Goal: Find specific page/section: Find specific page/section

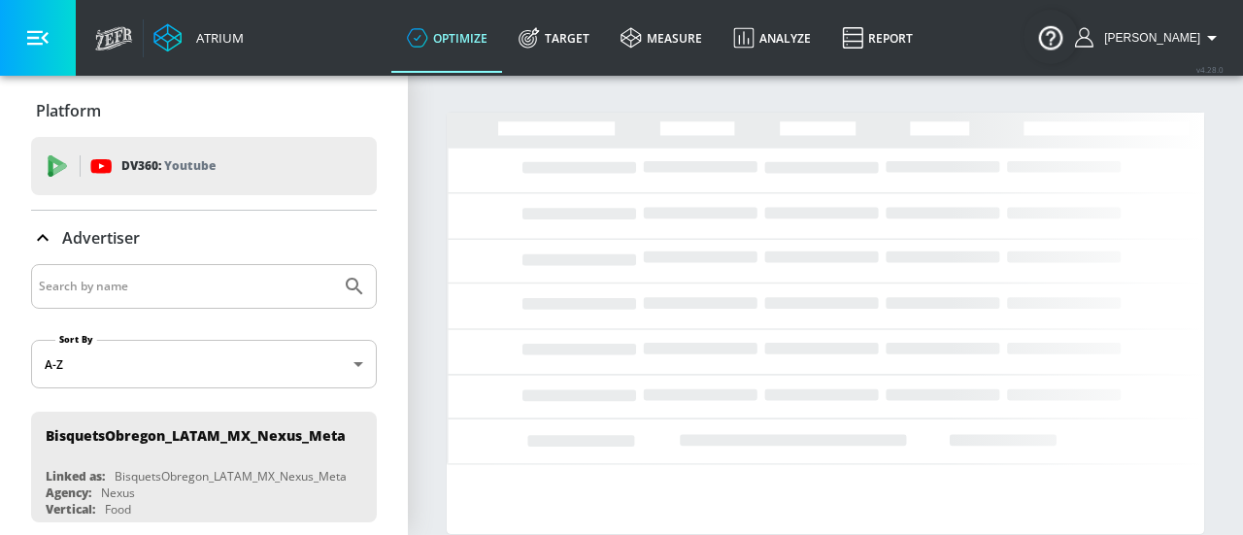
click at [58, 112] on p "Platform" at bounding box center [68, 110] width 65 height 21
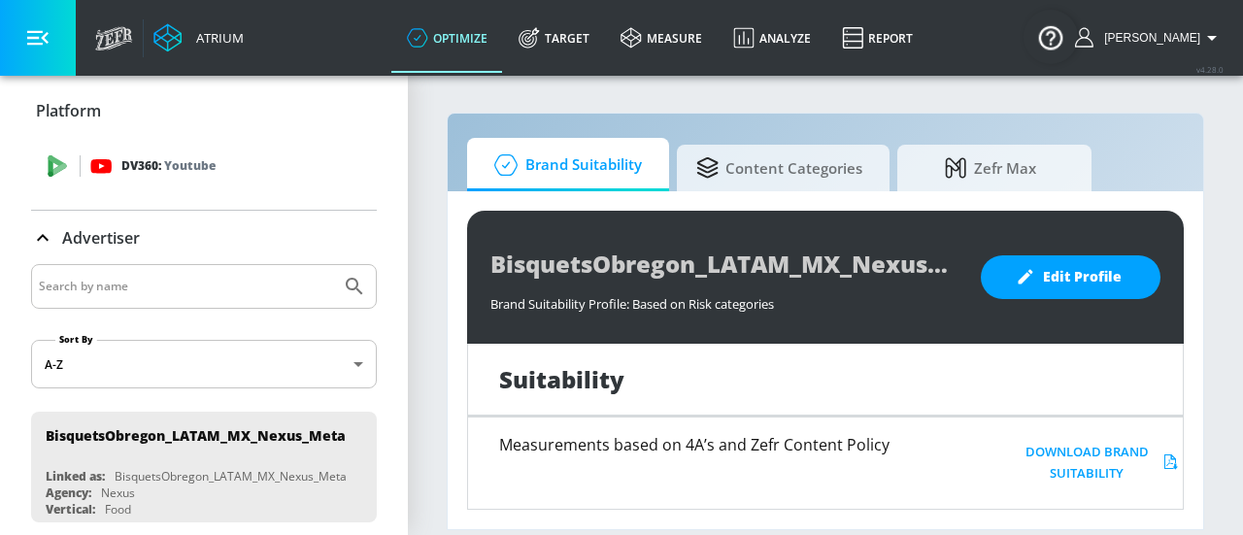
click at [50, 170] on icon at bounding box center [51, 164] width 5 height 18
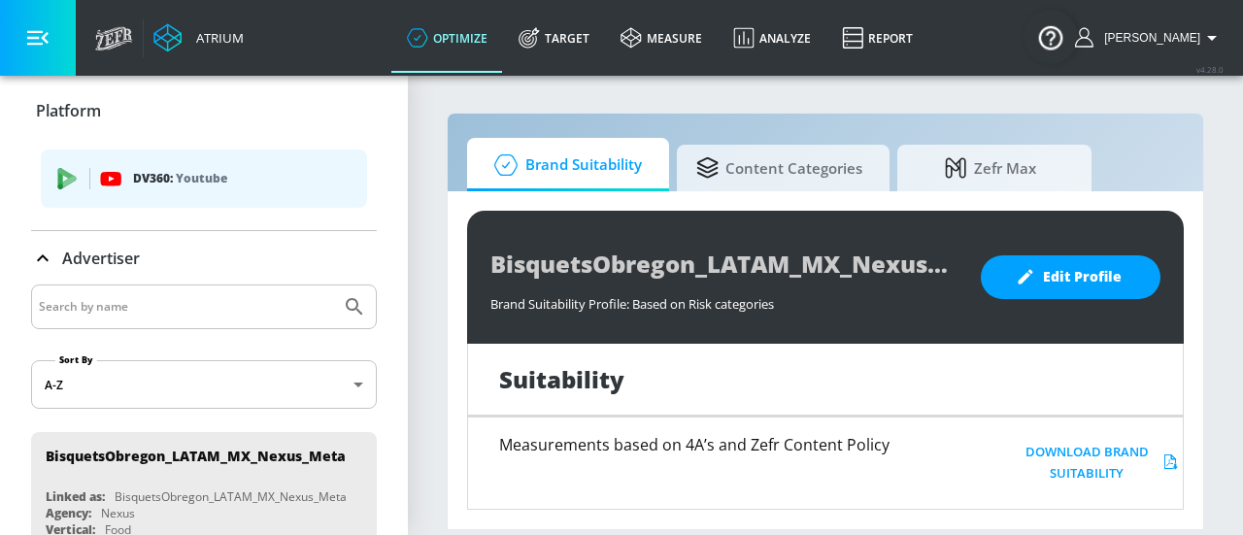
click at [43, 115] on p "Platform" at bounding box center [68, 110] width 65 height 21
click at [45, 264] on icon at bounding box center [42, 258] width 23 height 23
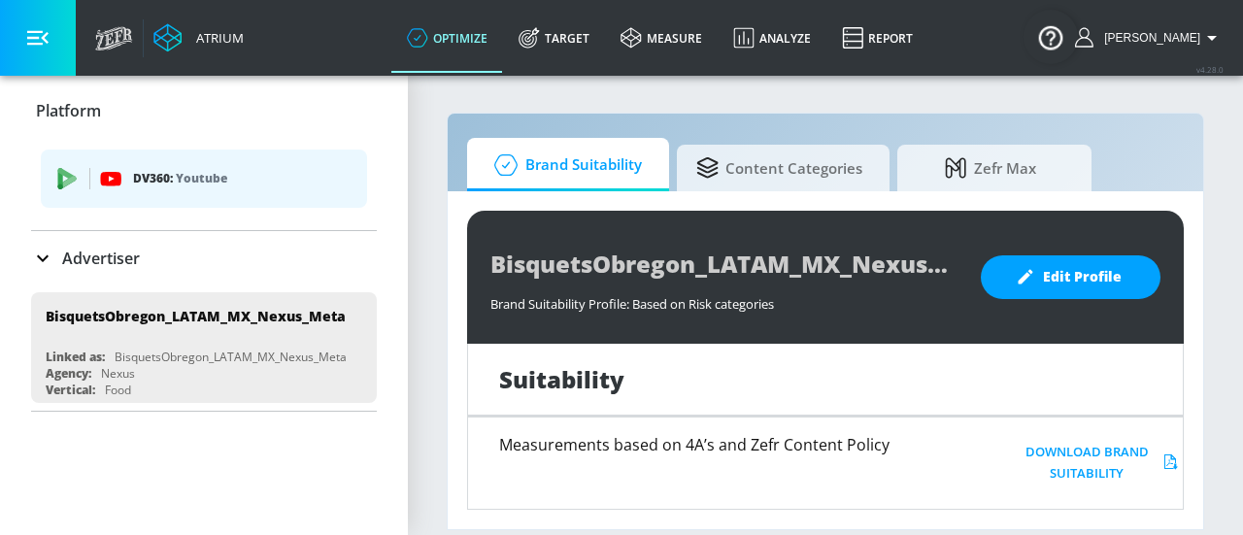
click at [76, 108] on p "Platform" at bounding box center [68, 110] width 65 height 21
click at [1207, 17] on div "[PERSON_NAME]" at bounding box center [1149, 38] width 168 height 76
click at [913, 28] on link "Report" at bounding box center [877, 38] width 102 height 70
click at [35, 31] on icon "button" at bounding box center [37, 38] width 21 height 15
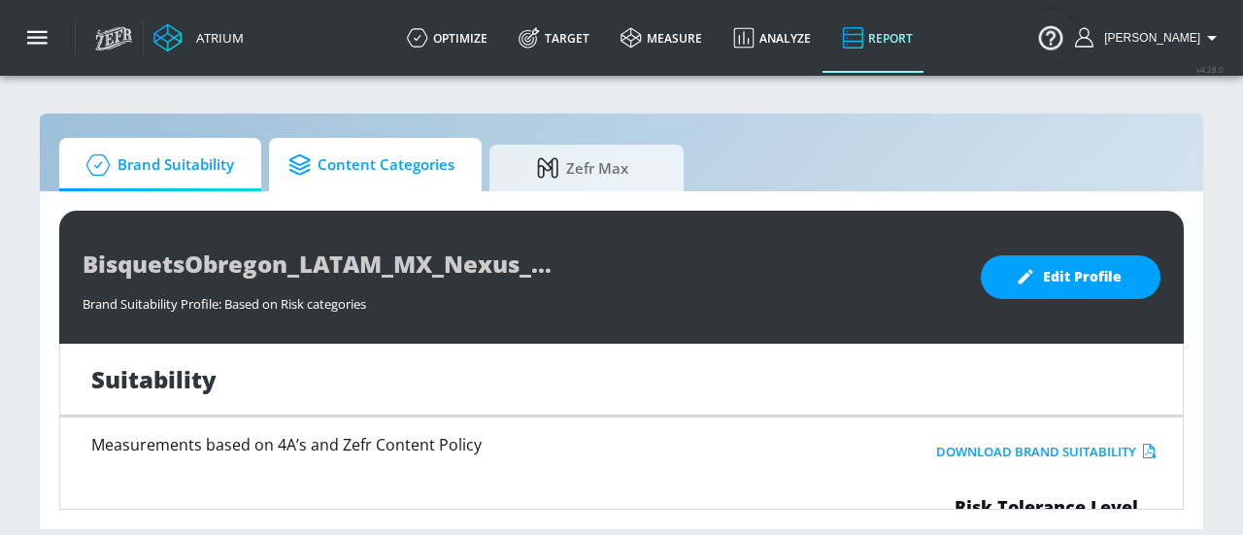
click at [418, 173] on span "Content Categories" at bounding box center [371, 165] width 166 height 47
